Goal: Information Seeking & Learning: Learn about a topic

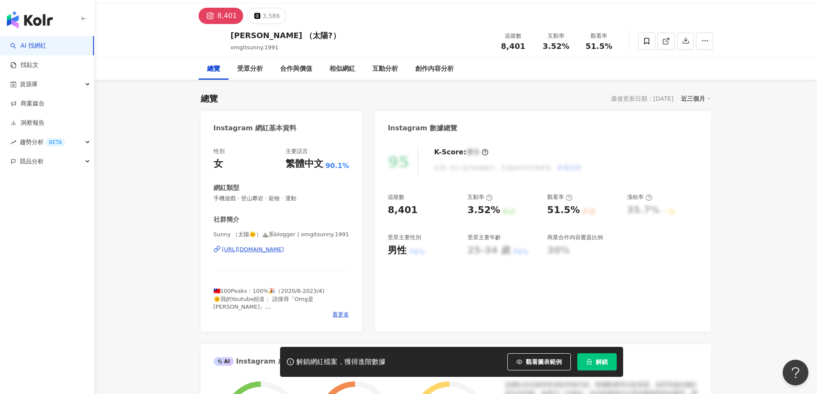
scroll to position [10, 0]
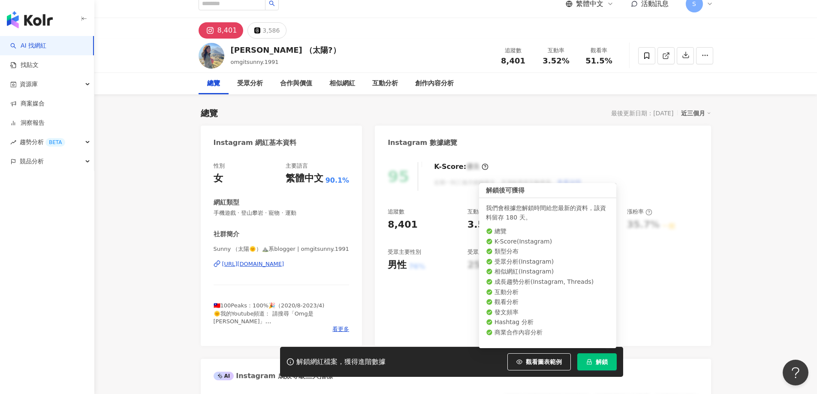
click at [599, 357] on button "解鎖" at bounding box center [596, 361] width 39 height 17
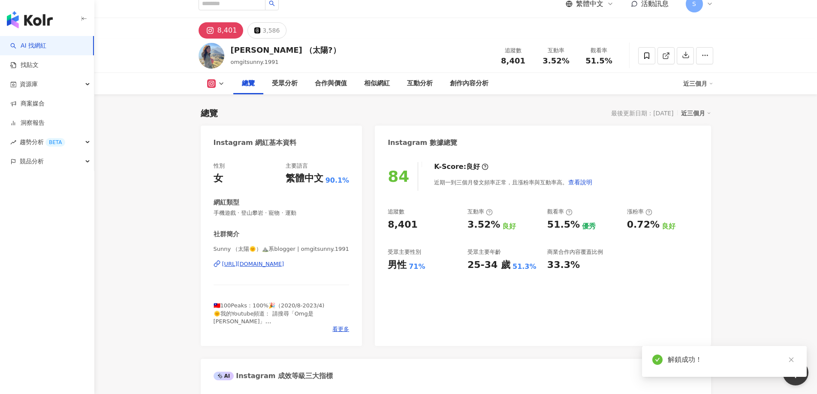
scroll to position [53, 0]
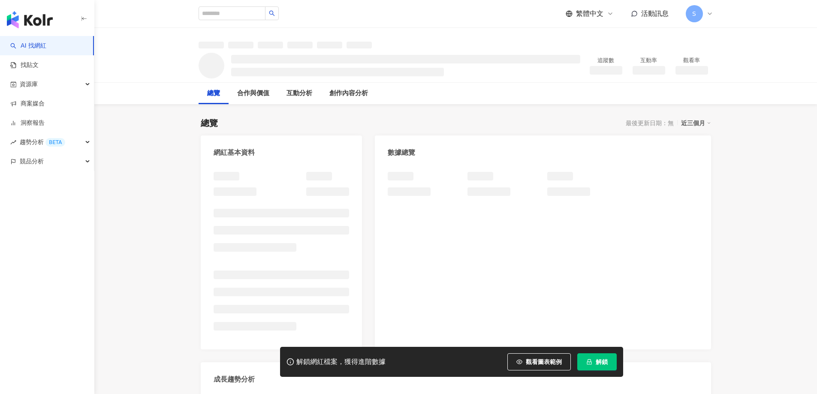
click at [603, 361] on span "解鎖" at bounding box center [601, 361] width 12 height 7
click at [600, 364] on span "解鎖" at bounding box center [601, 361] width 12 height 7
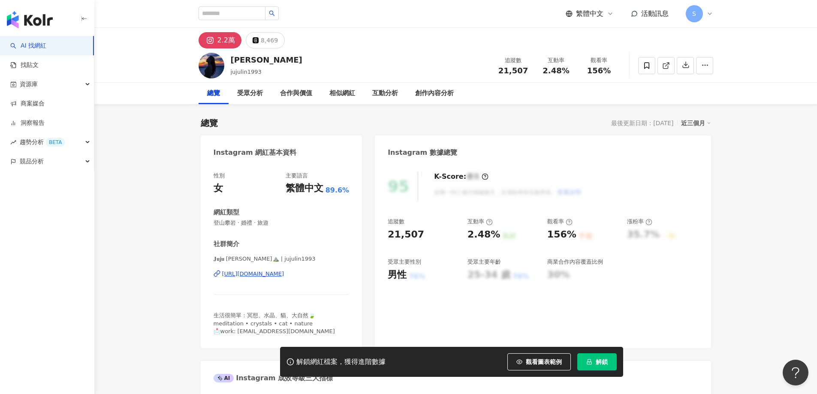
scroll to position [53, 0]
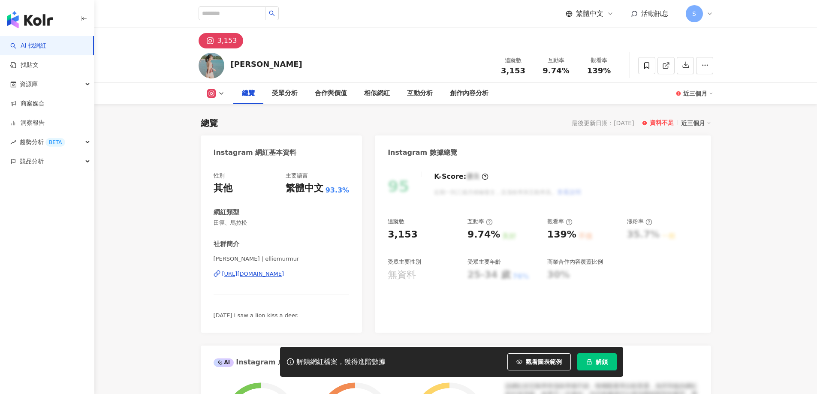
scroll to position [53, 0]
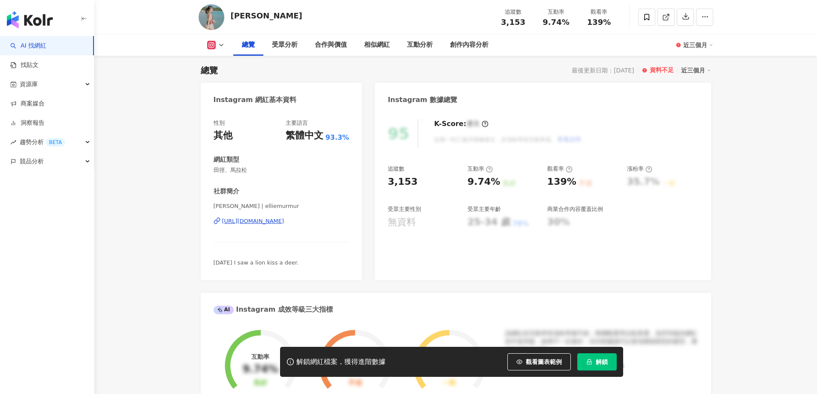
click at [595, 362] on span "解鎖" at bounding box center [601, 361] width 12 height 7
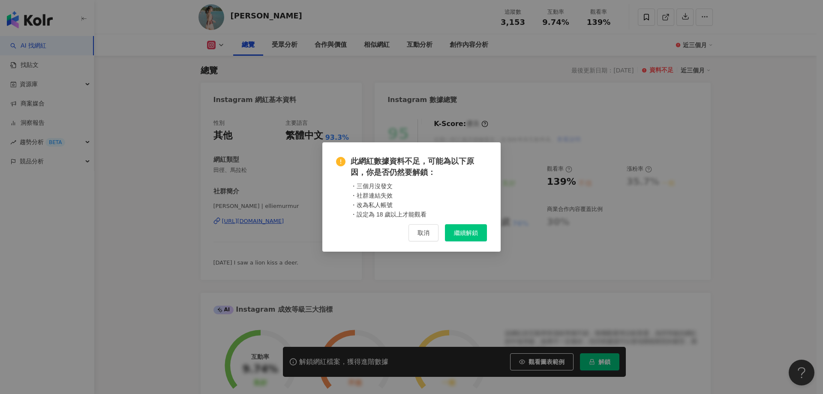
click at [452, 235] on button "繼續解鎖" at bounding box center [466, 232] width 42 height 17
